Goal: Find specific page/section: Find specific page/section

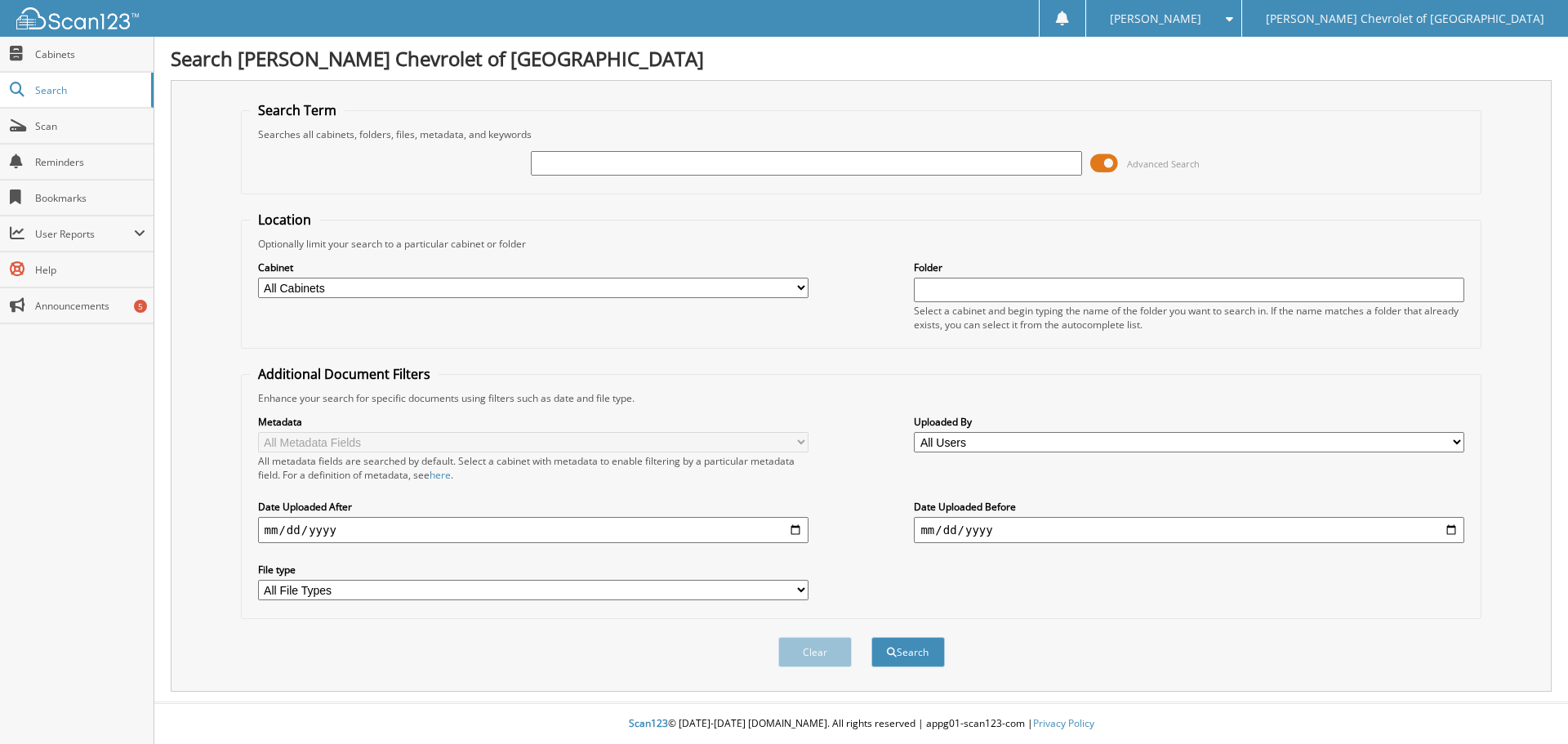
click at [664, 165] on input "text" at bounding box center [805, 163] width 550 height 24
type input "[PERSON_NAME]"
click at [872, 637] on button "Search" at bounding box center [908, 651] width 73 height 30
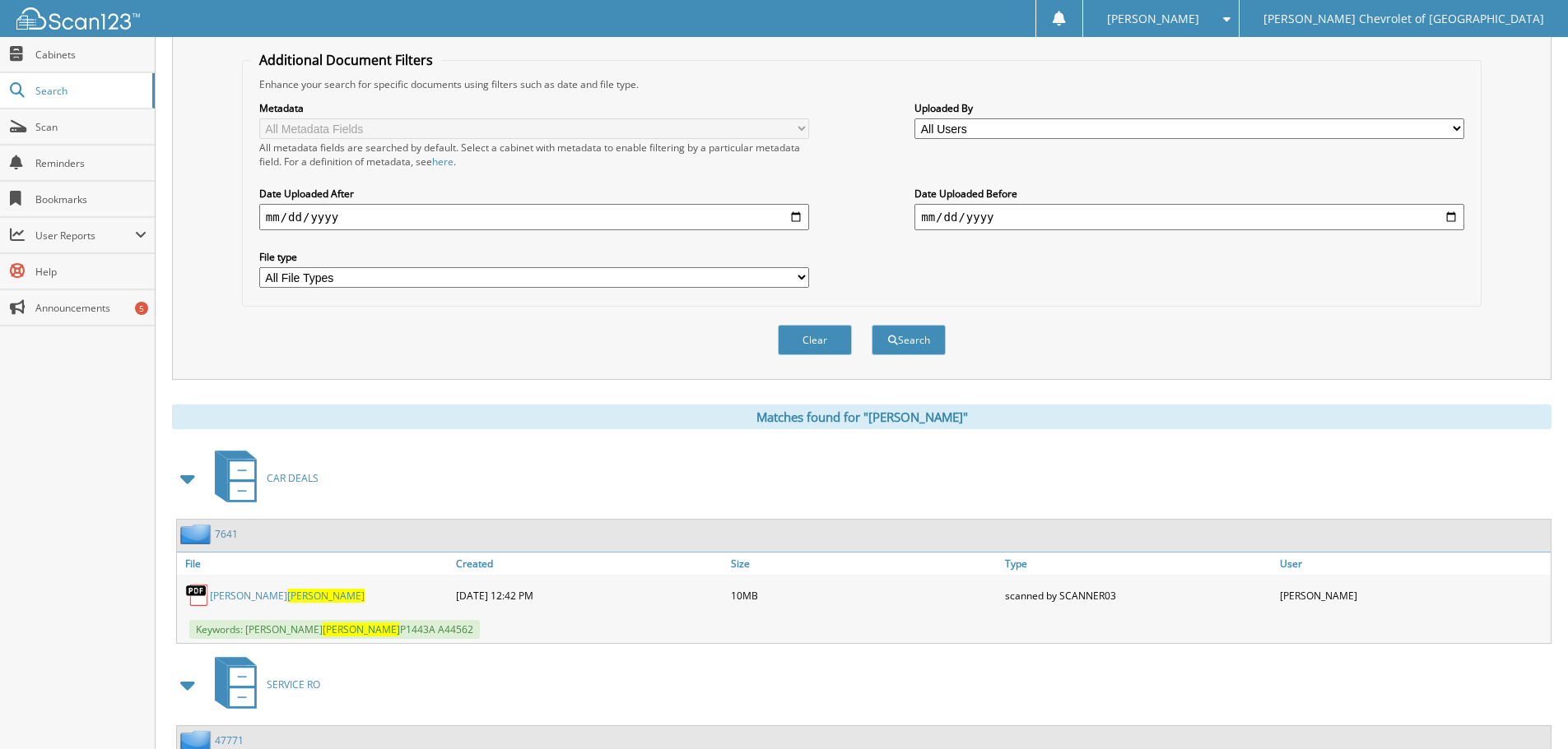
scroll to position [329, 0]
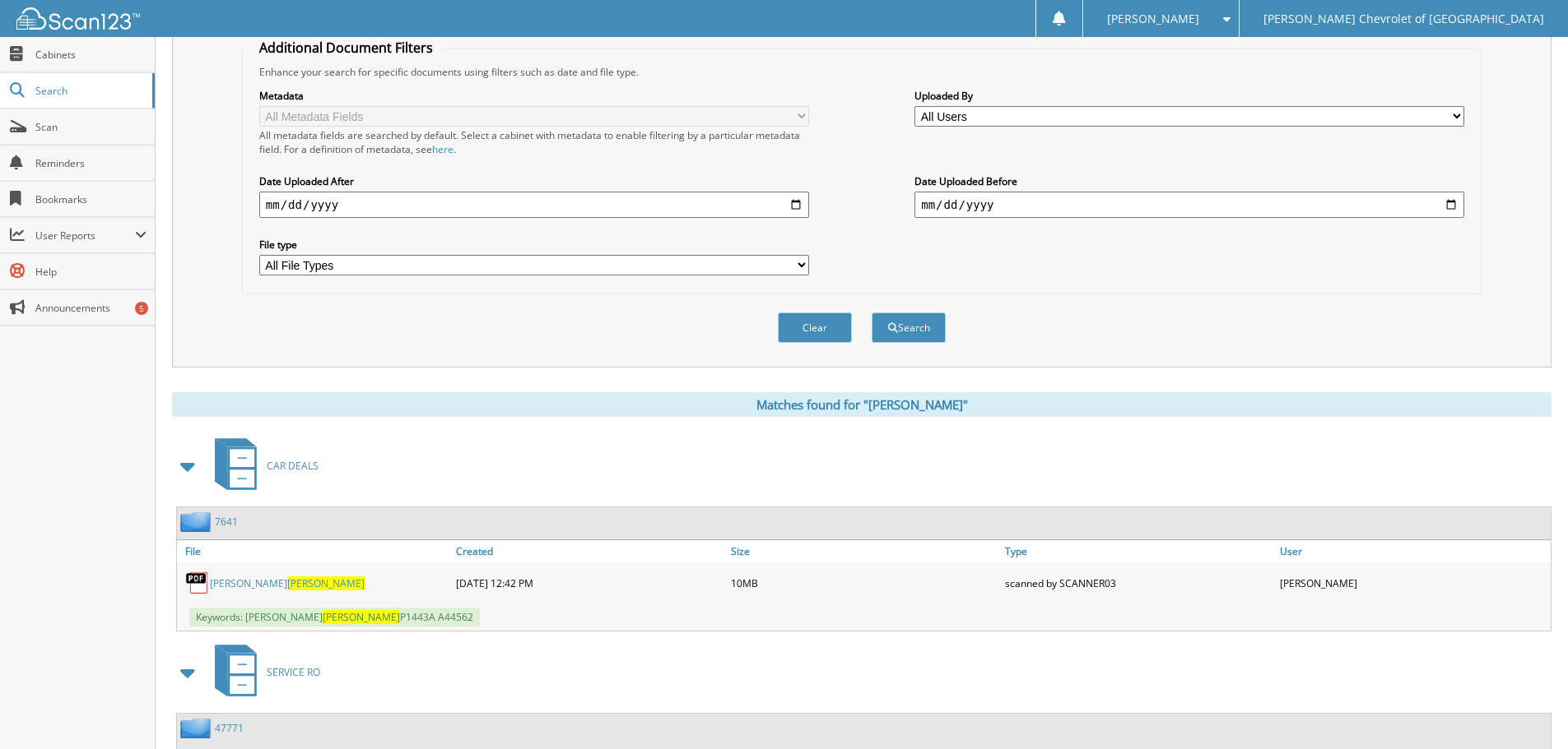
click at [270, 581] on link "JOSHUA REID PANKRATZ" at bounding box center [287, 583] width 154 height 14
